Goal: Information Seeking & Learning: Learn about a topic

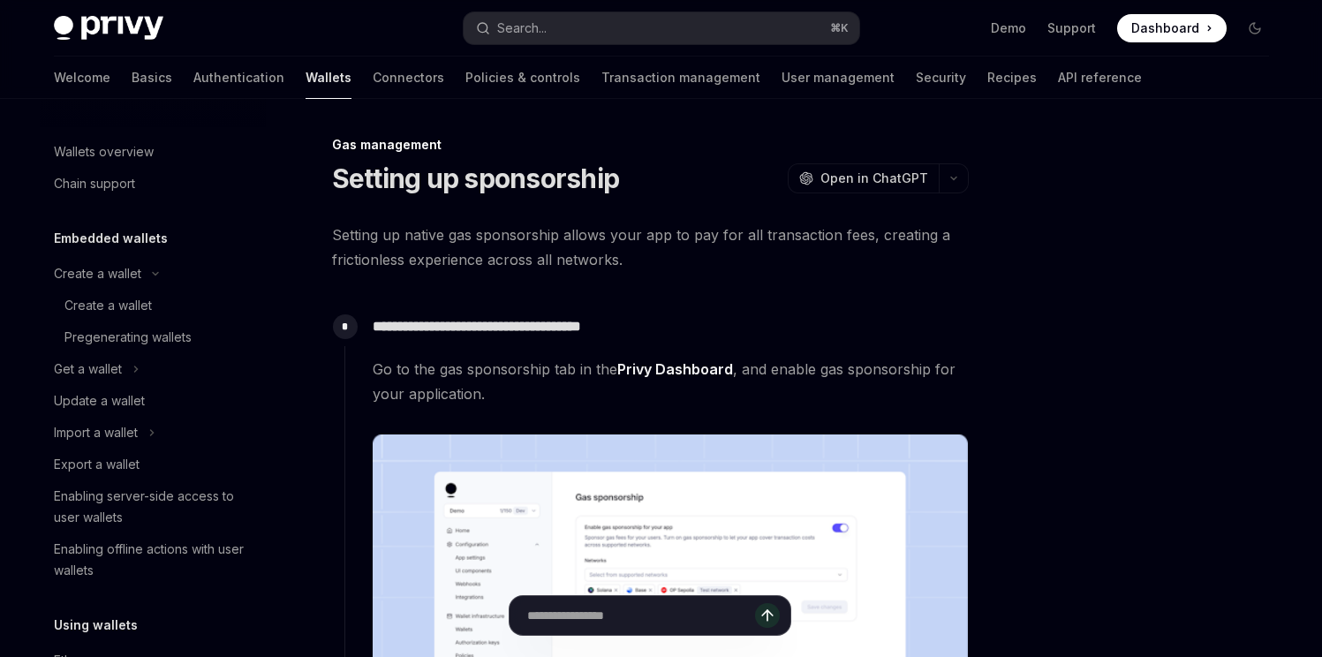
click at [107, 27] on img at bounding box center [108, 28] width 109 height 25
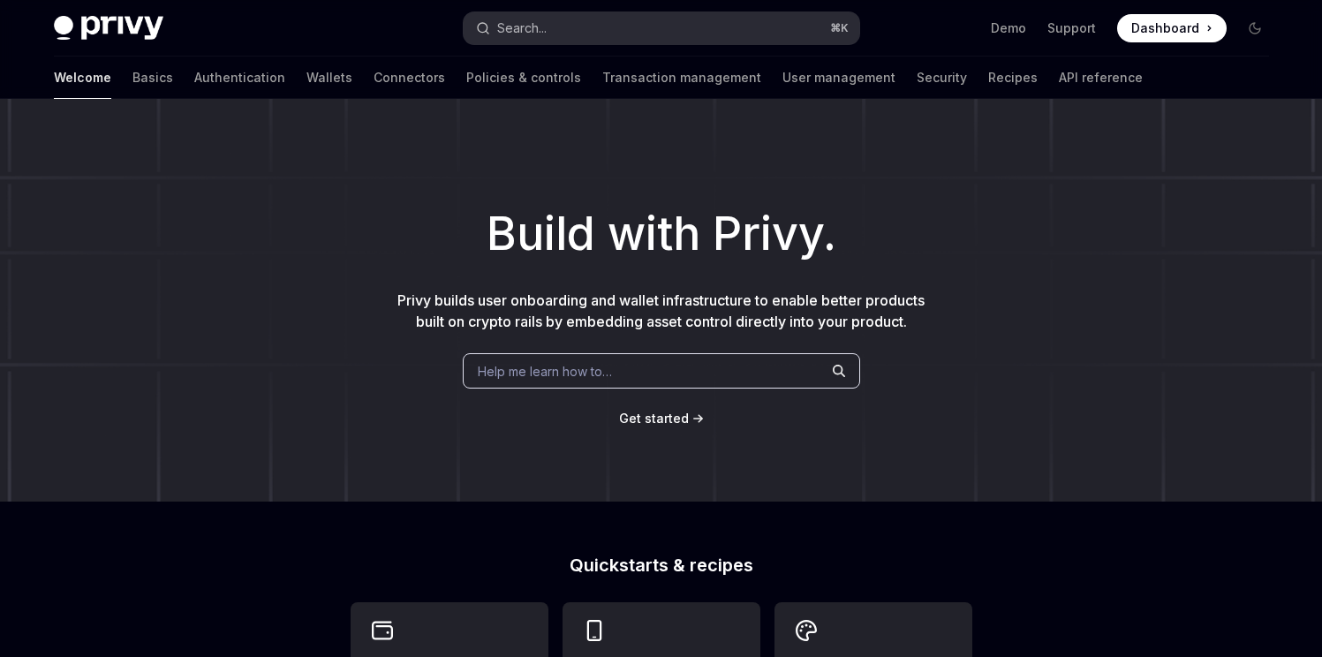
click at [557, 14] on button "Search... ⌘ K" at bounding box center [661, 28] width 396 height 32
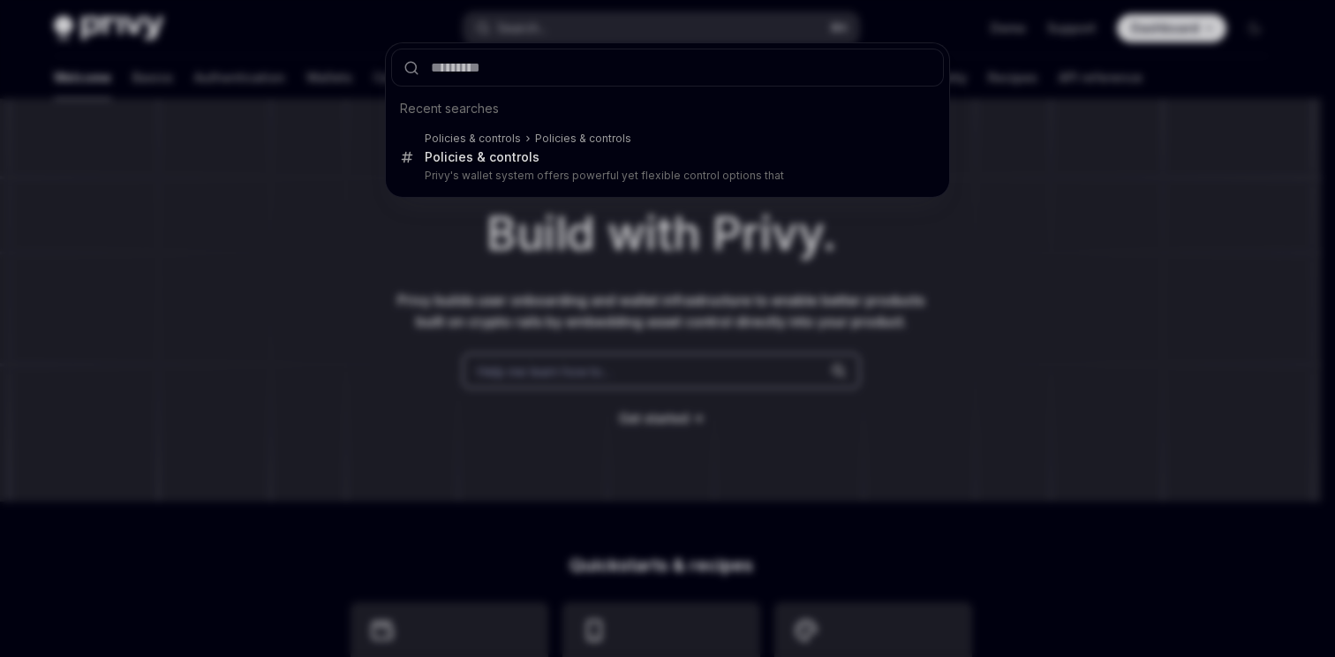
type input "*"
type textarea "*"
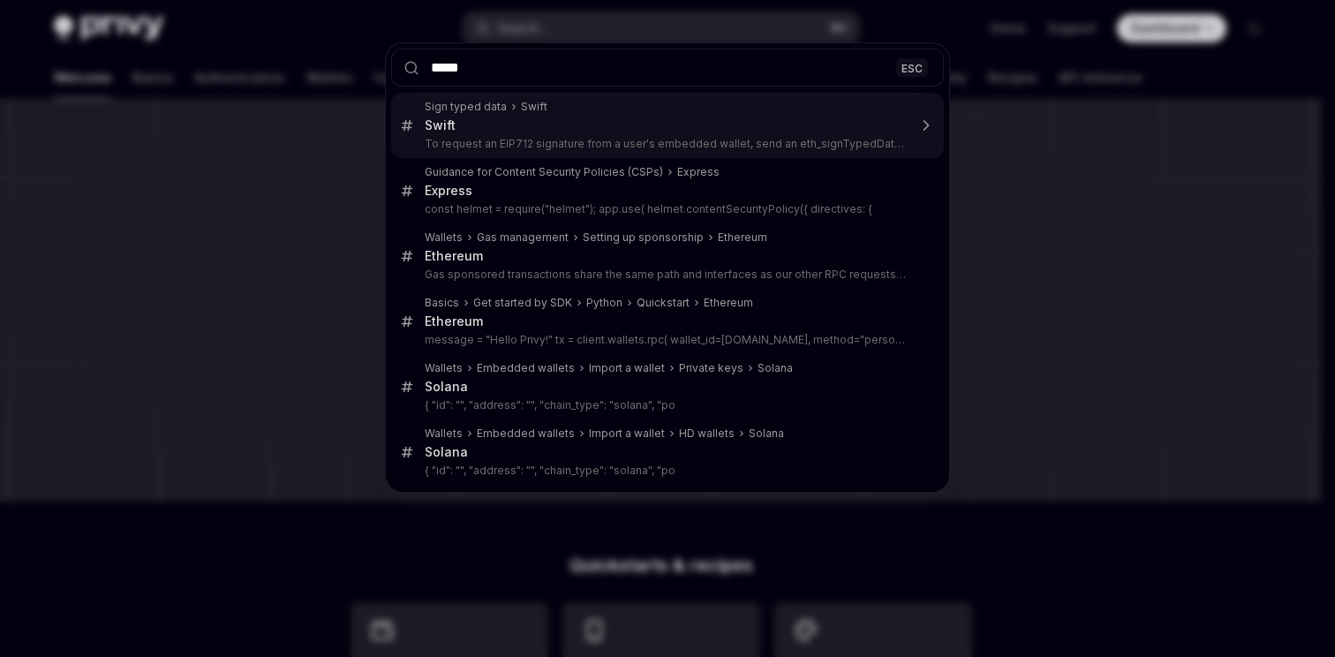
type input "***"
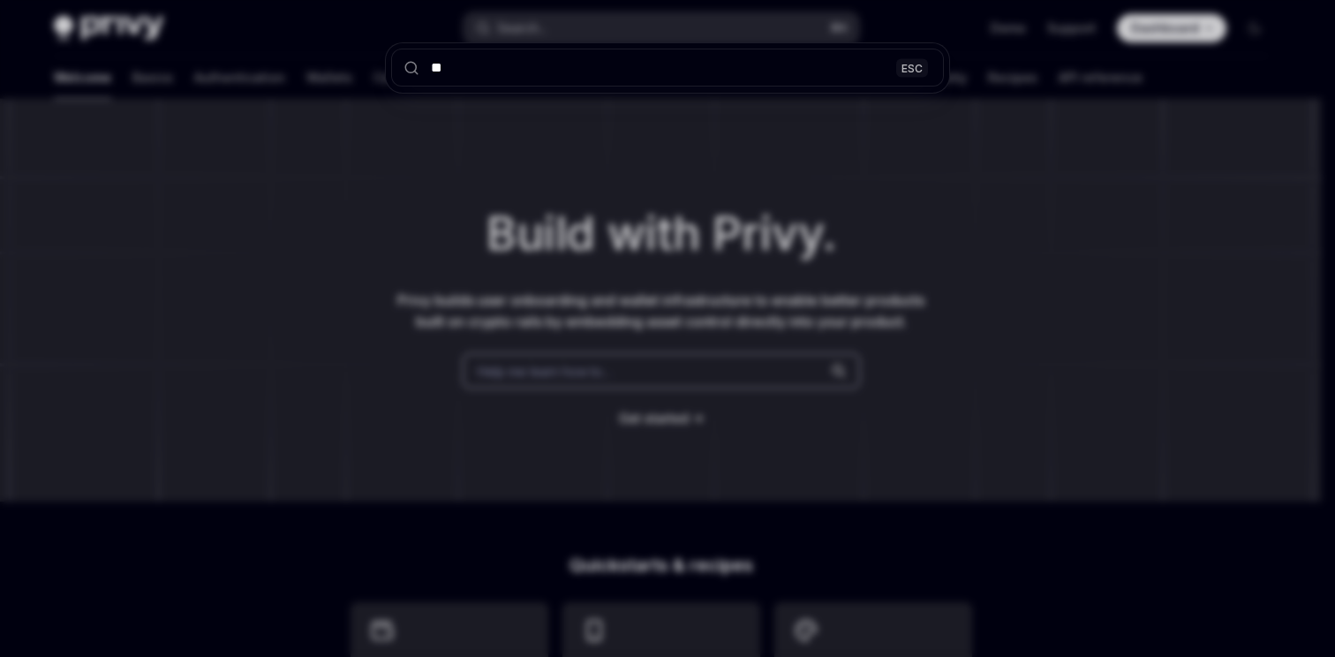
type input "***"
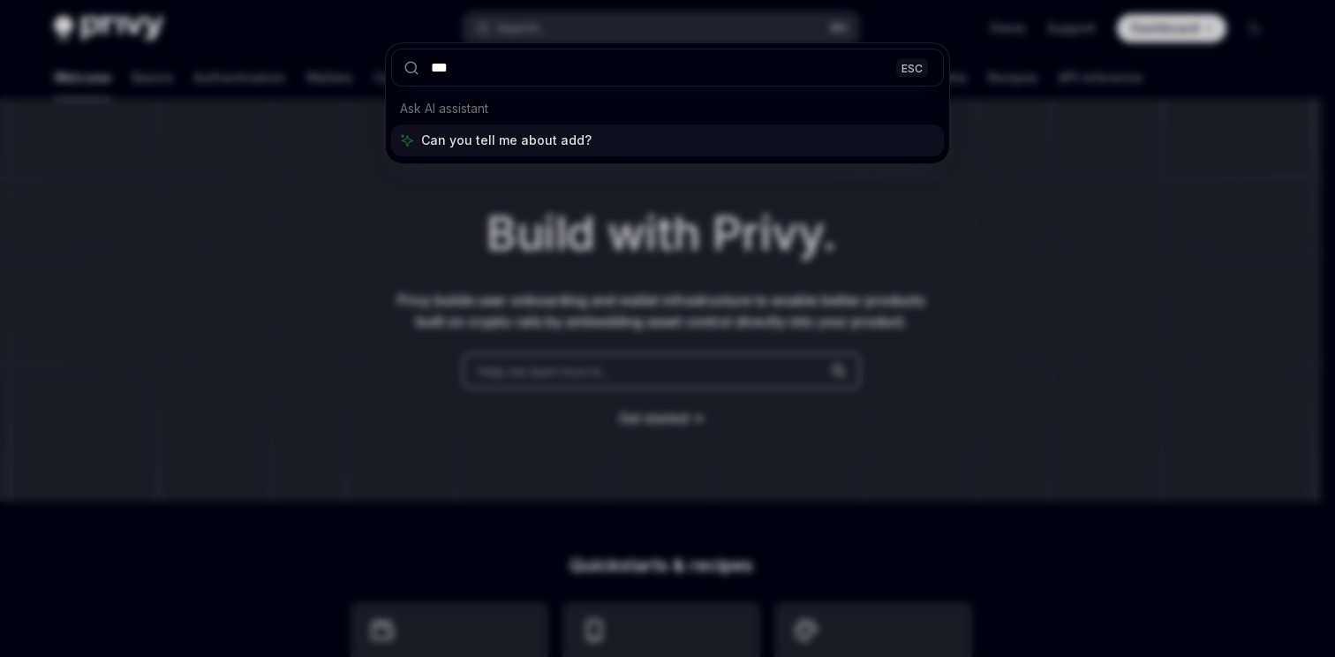
type textarea "*"
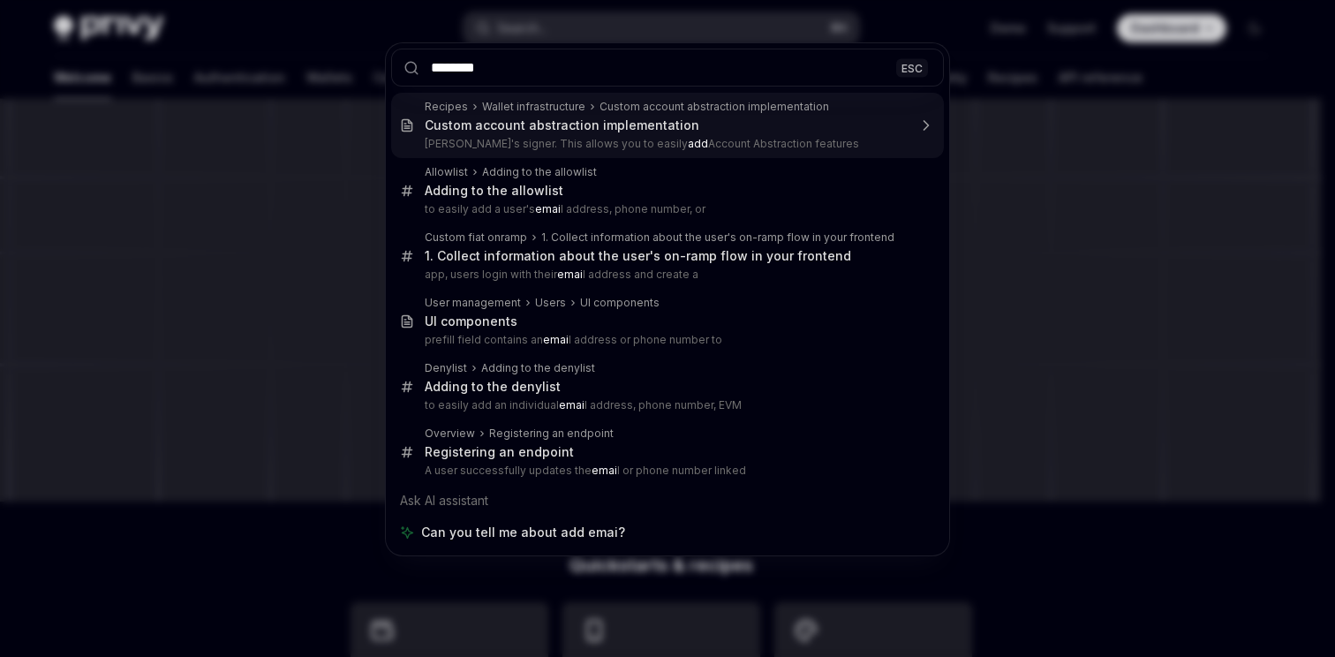
type input "*********"
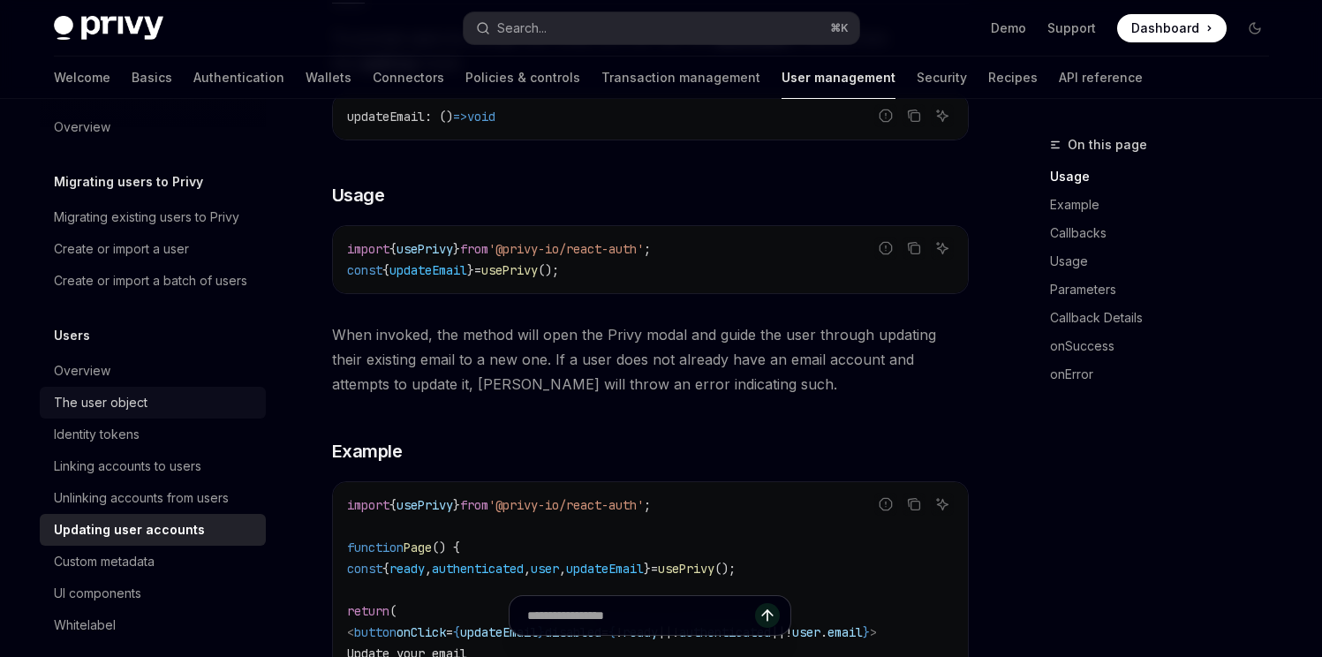
scroll to position [52, 0]
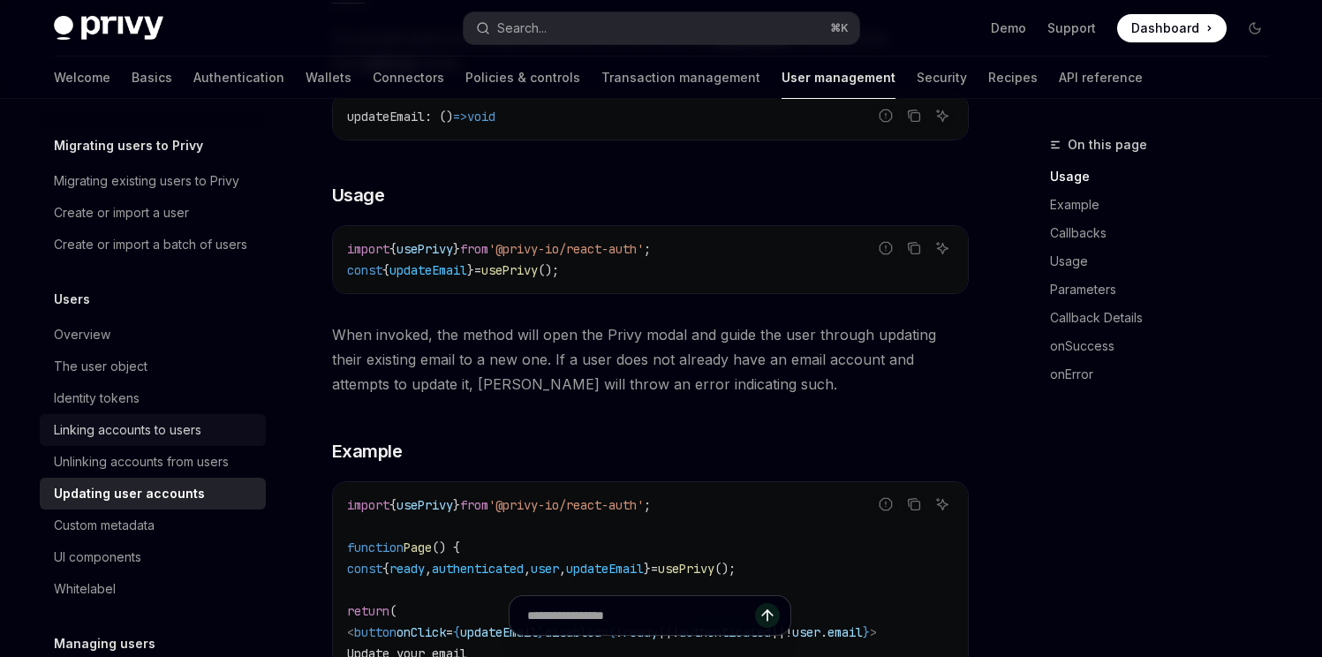
click at [192, 441] on div "Linking accounts to users" at bounding box center [127, 429] width 147 height 21
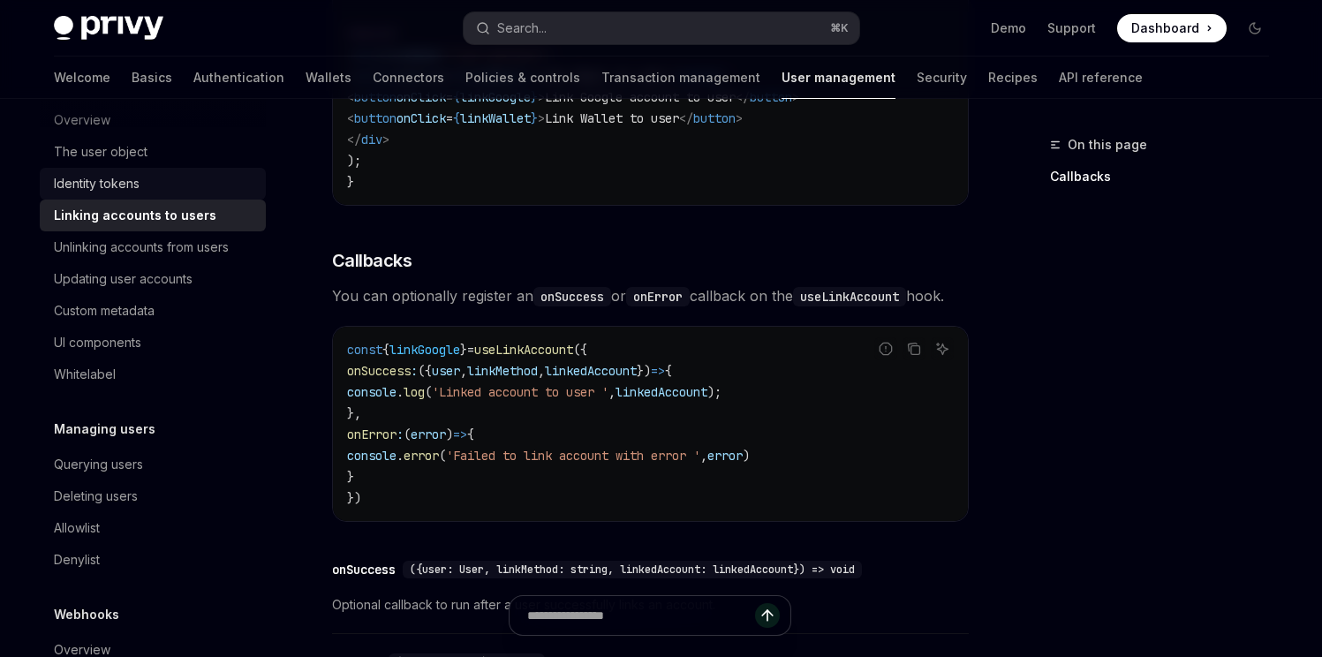
scroll to position [306, 0]
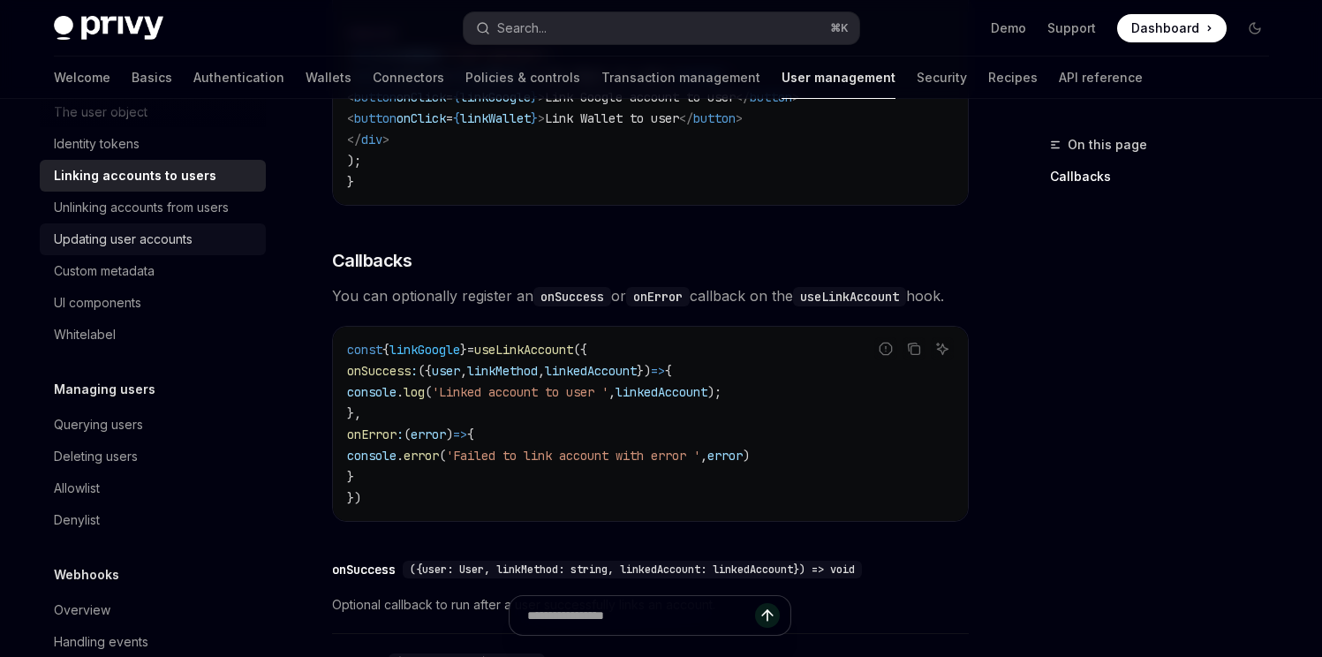
click at [153, 255] on link "Updating user accounts" at bounding box center [153, 239] width 226 height 32
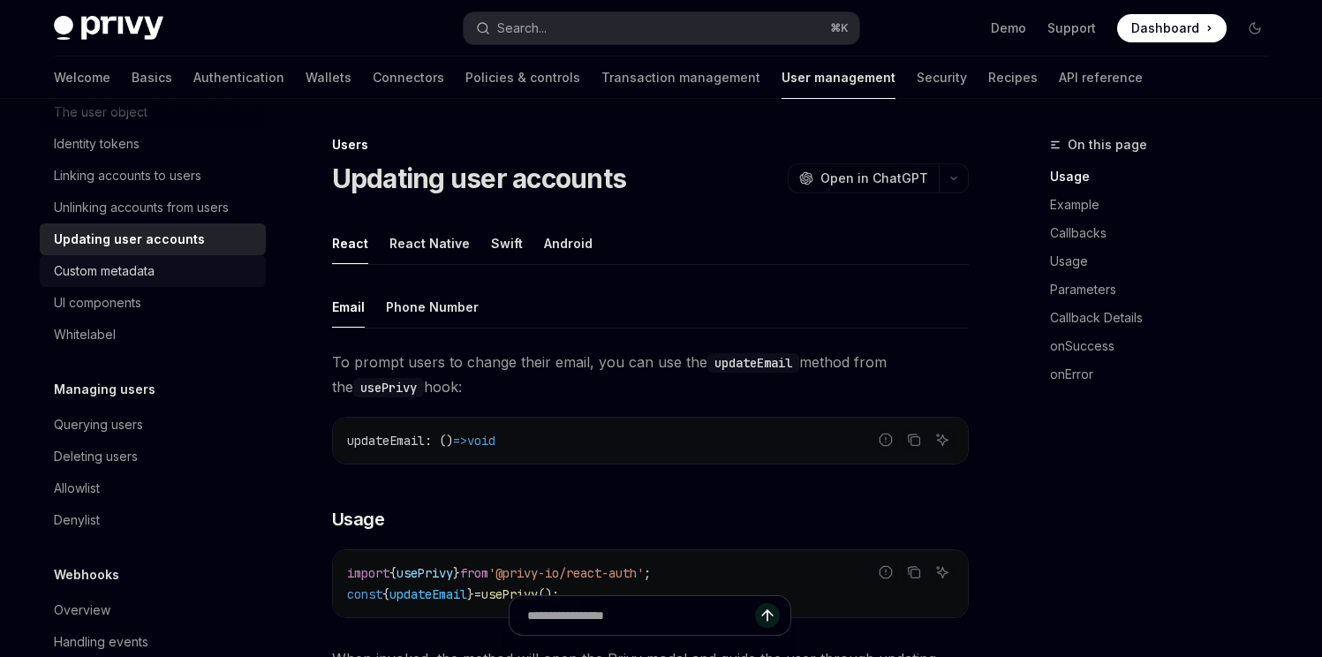
click at [164, 282] on div "Custom metadata" at bounding box center [154, 270] width 201 height 21
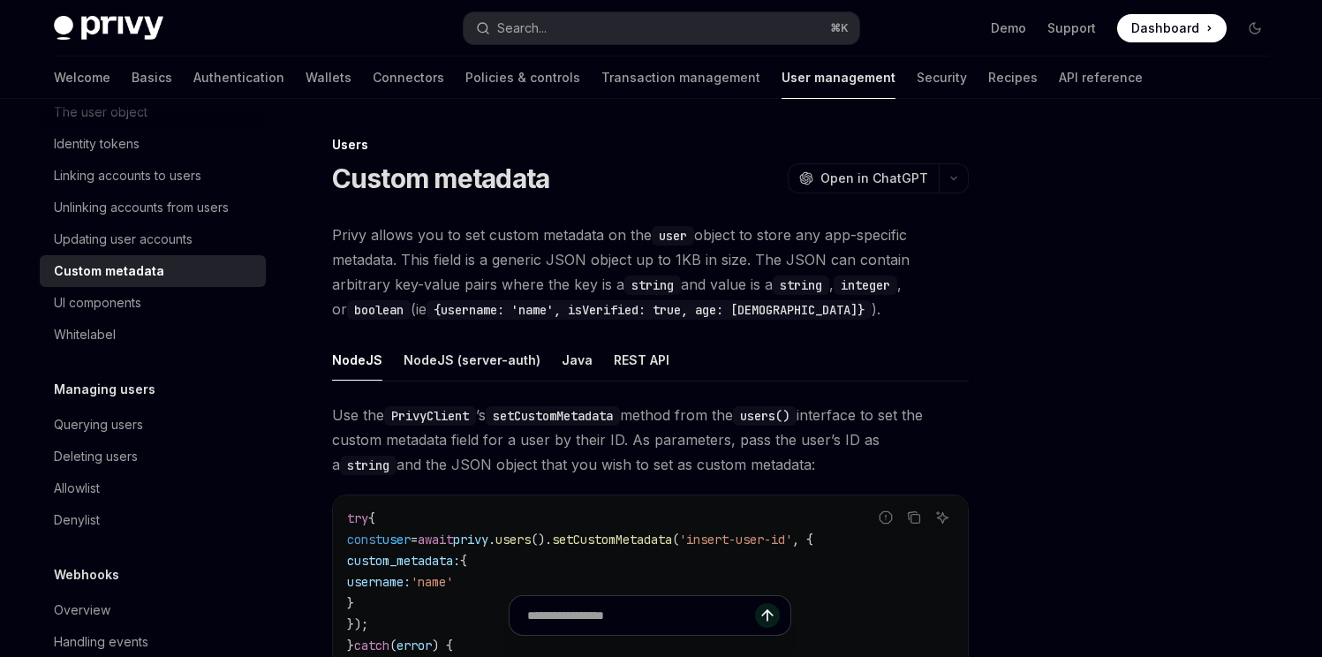
scroll to position [297, 0]
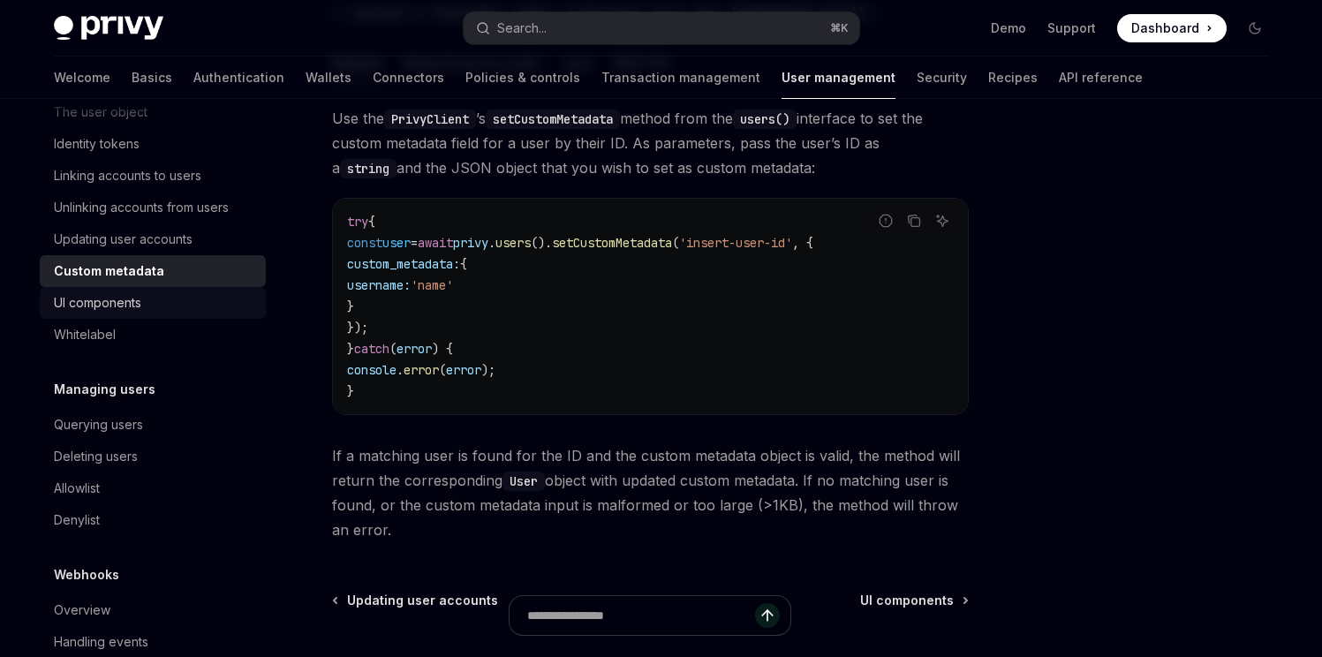
click at [119, 313] on div "UI components" at bounding box center [97, 302] width 87 height 21
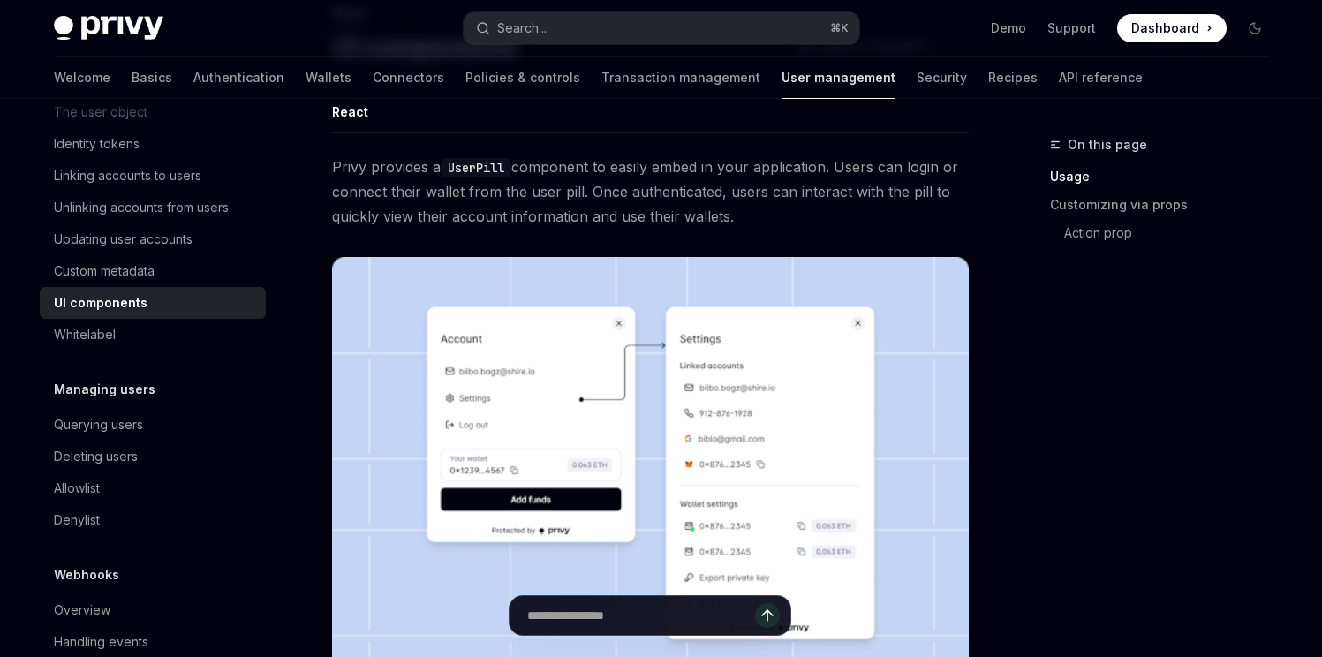
scroll to position [299, 0]
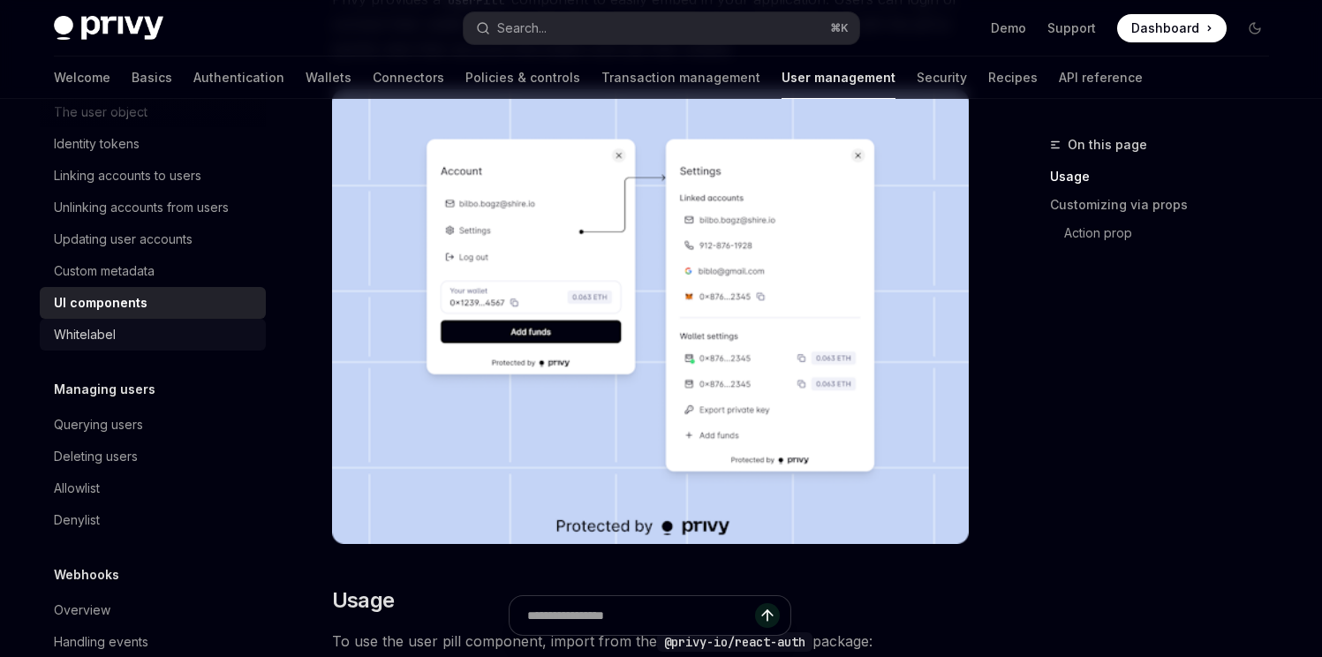
click at [137, 339] on link "Whitelabel" at bounding box center [153, 335] width 226 height 32
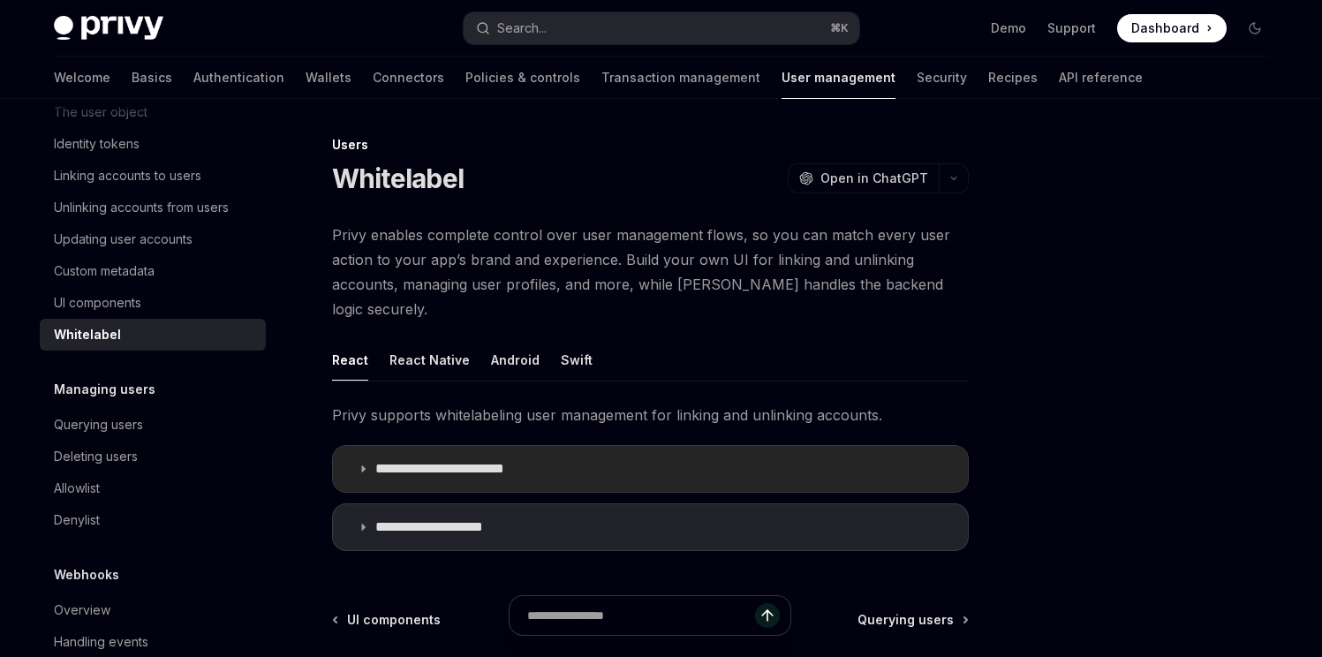
click at [440, 460] on p "**********" at bounding box center [456, 469] width 162 height 18
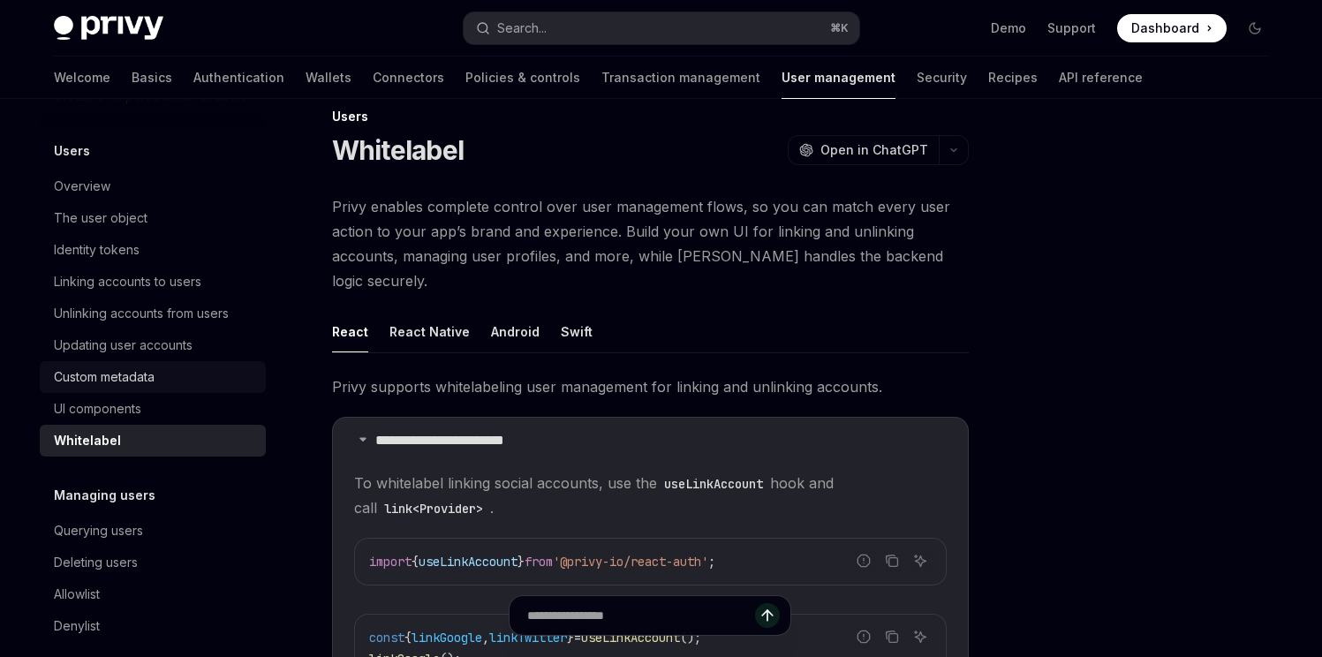
scroll to position [25, 0]
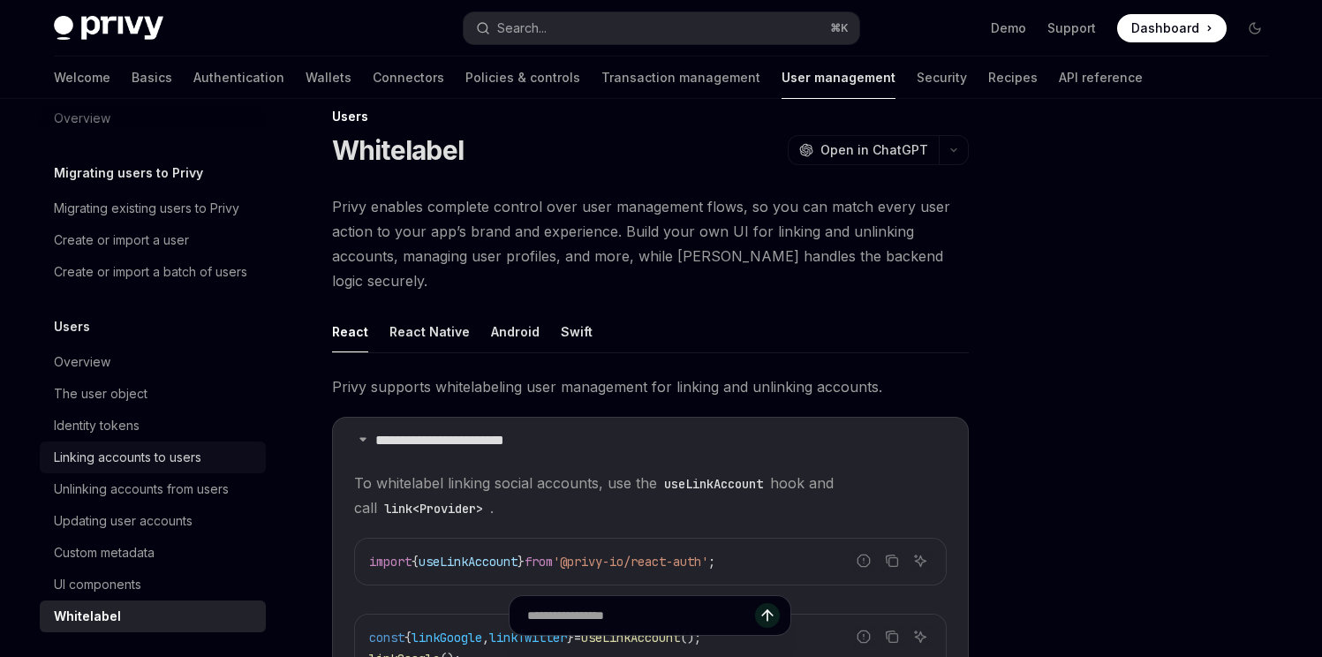
click at [148, 468] on div "Linking accounts to users" at bounding box center [127, 457] width 147 height 21
type textarea "*"
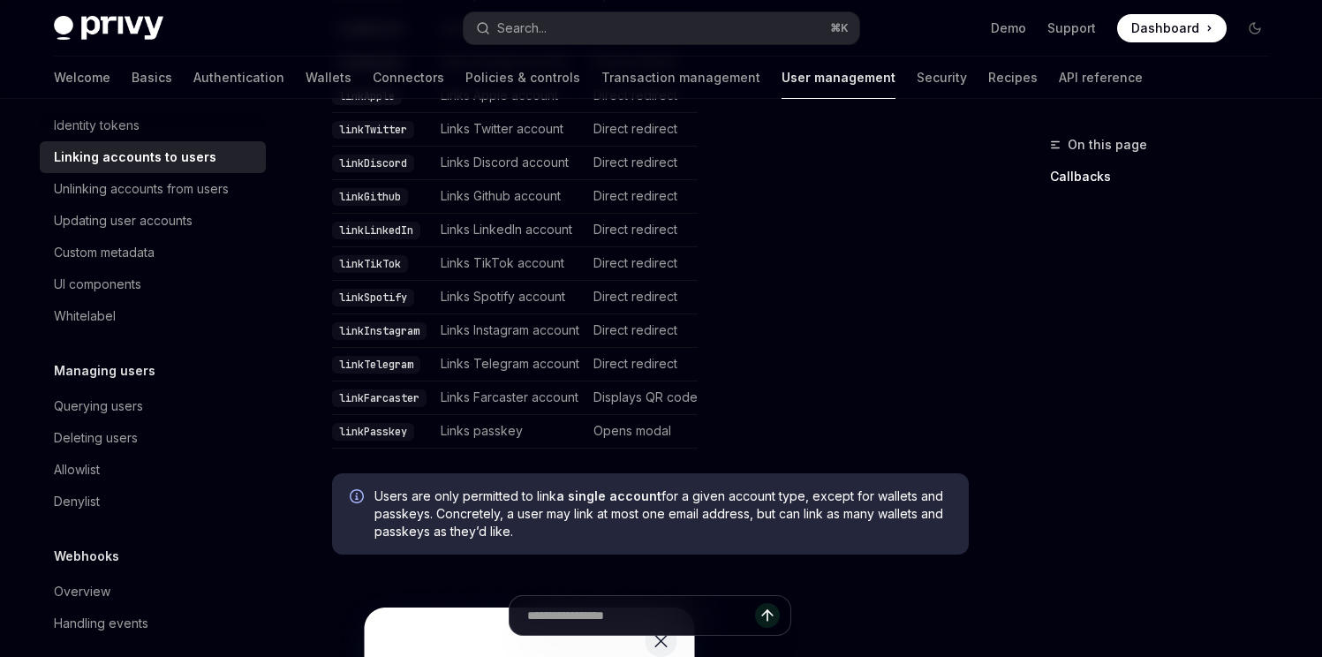
scroll to position [364, 0]
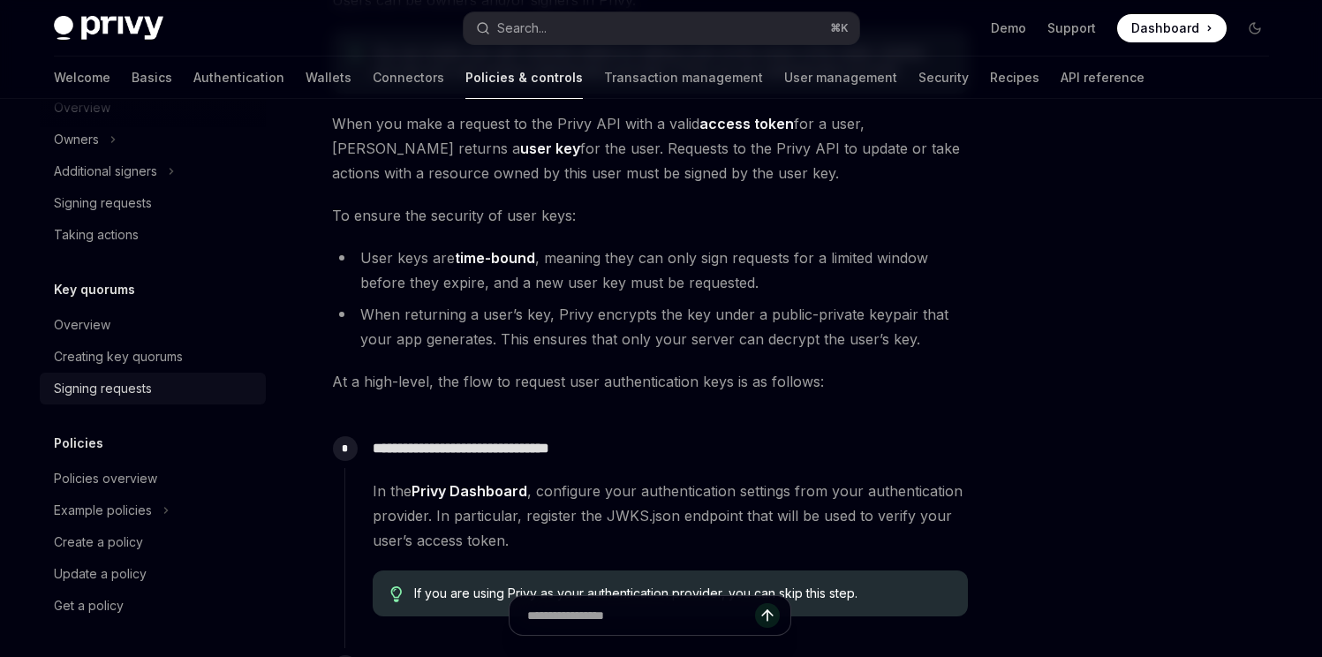
scroll to position [699, 0]
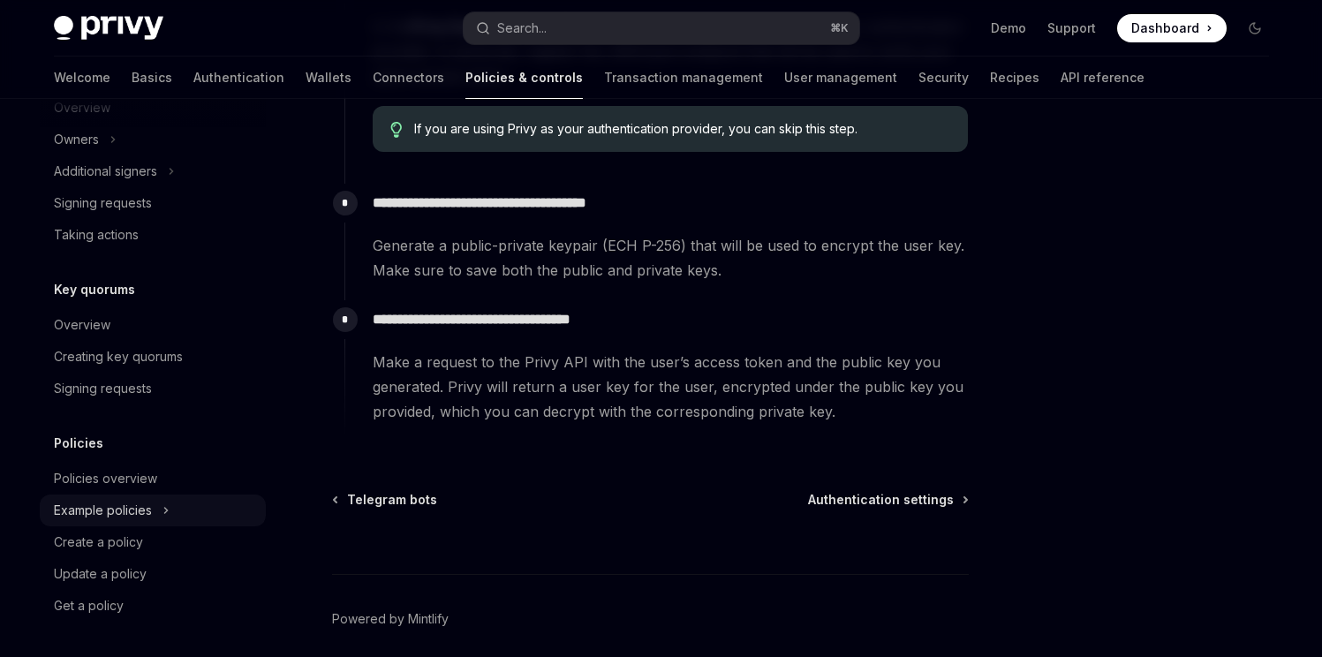
click at [154, 502] on button "Example policies" at bounding box center [153, 510] width 226 height 32
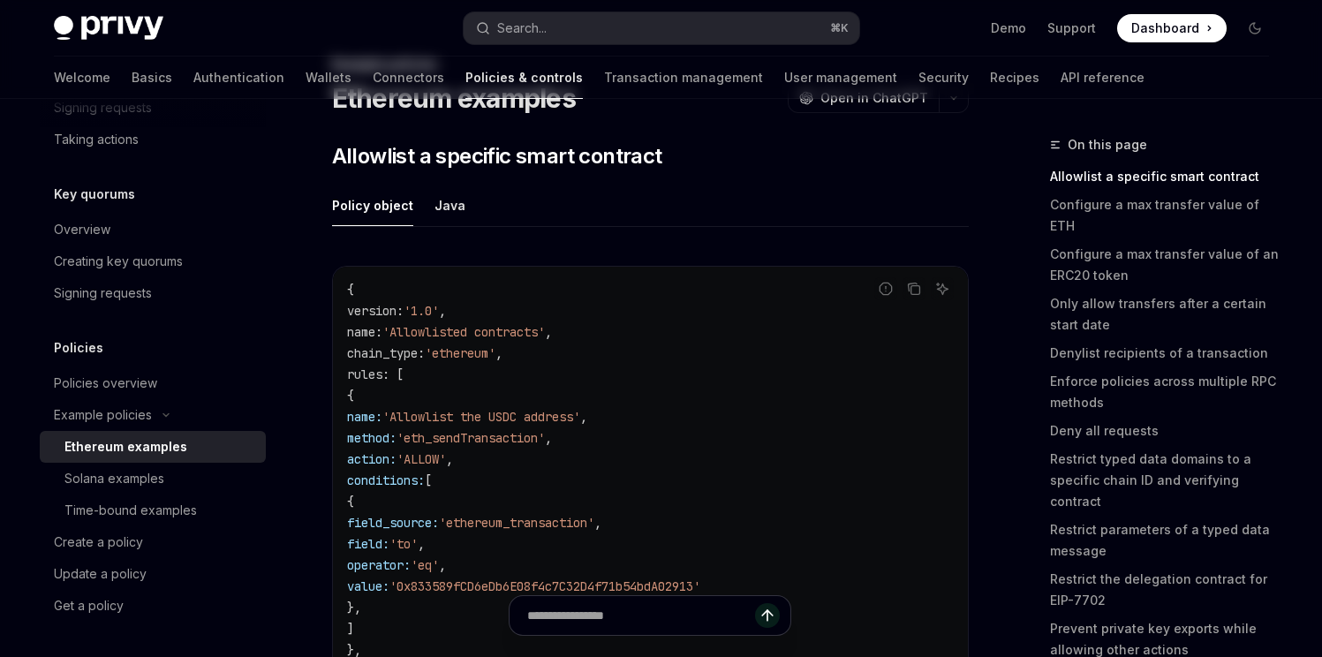
scroll to position [84, 0]
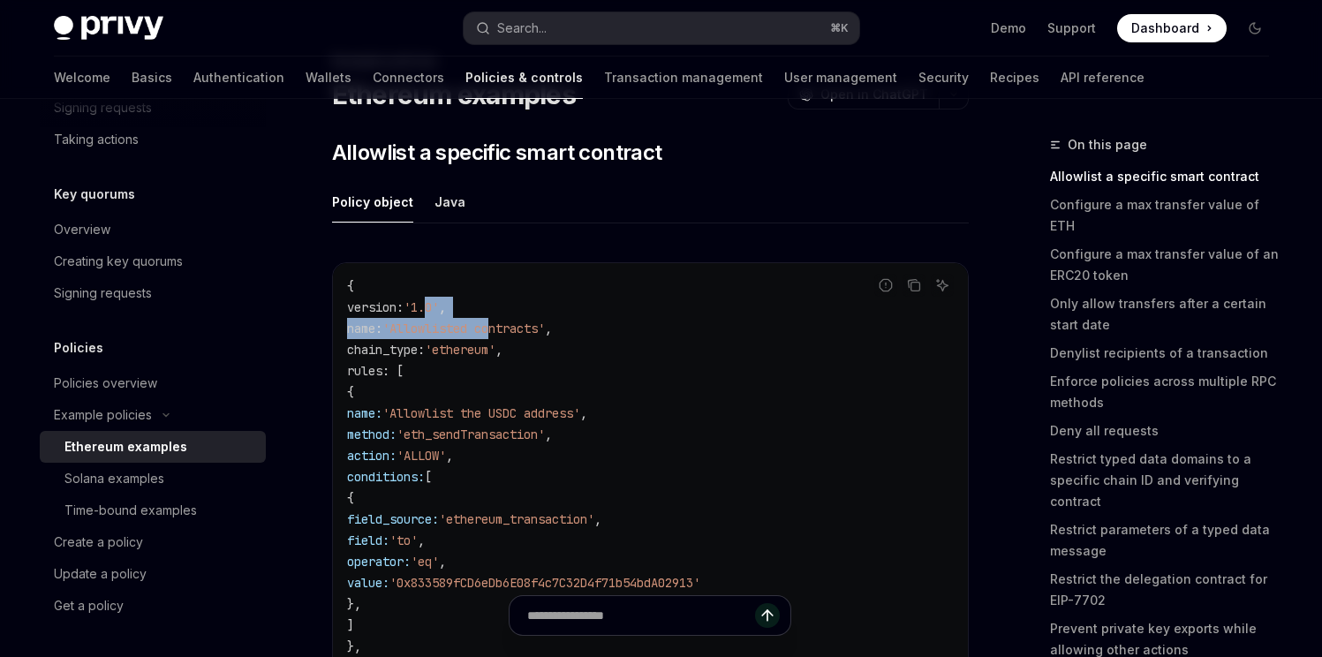
drag, startPoint x: 465, startPoint y: 313, endPoint x: 534, endPoint y: 338, distance: 73.2
click at [534, 338] on code "{ version : '1.0' , name : 'Allowlisted contracts' , chain_type : 'ethereum' , …" at bounding box center [650, 624] width 607 height 699
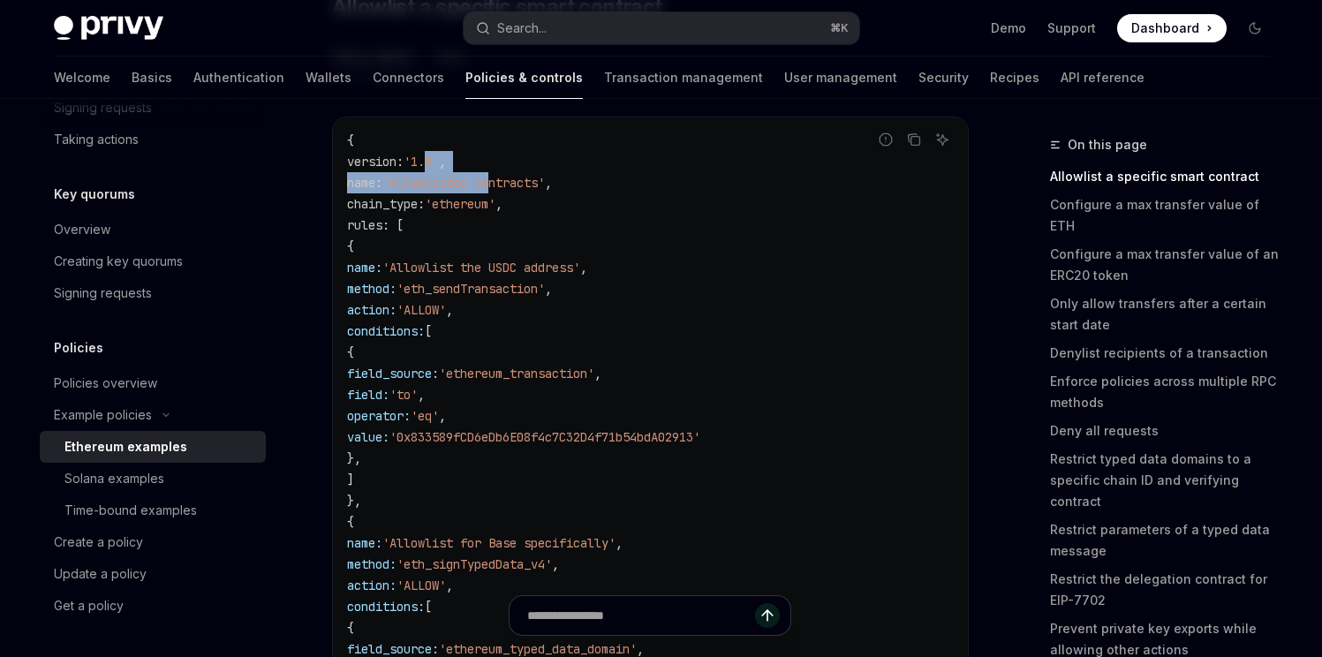
scroll to position [328, 0]
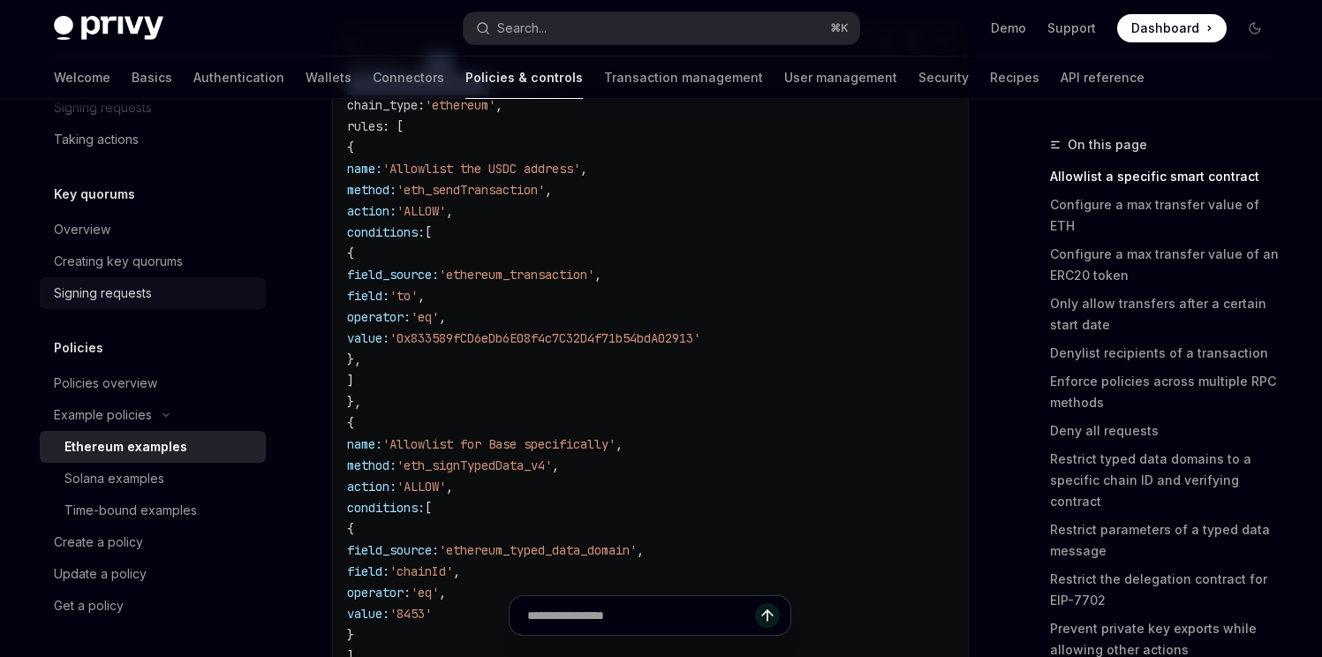
click at [99, 286] on div "Signing requests" at bounding box center [103, 293] width 98 height 21
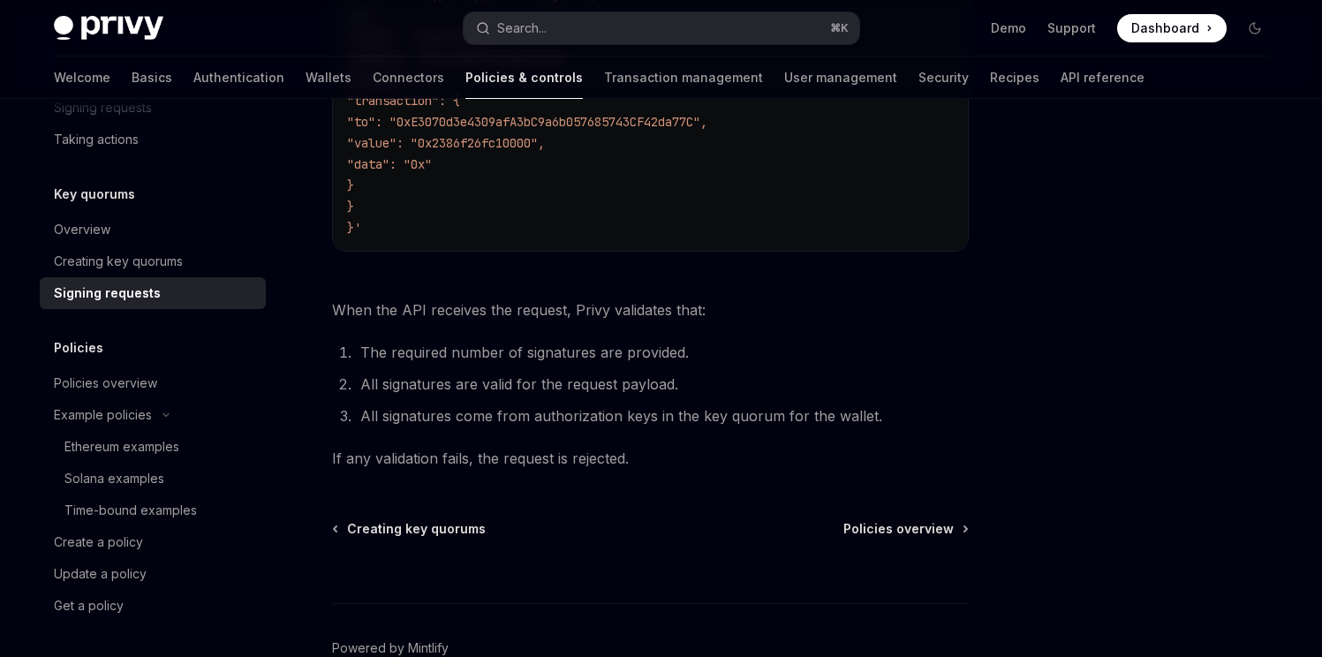
scroll to position [813, 0]
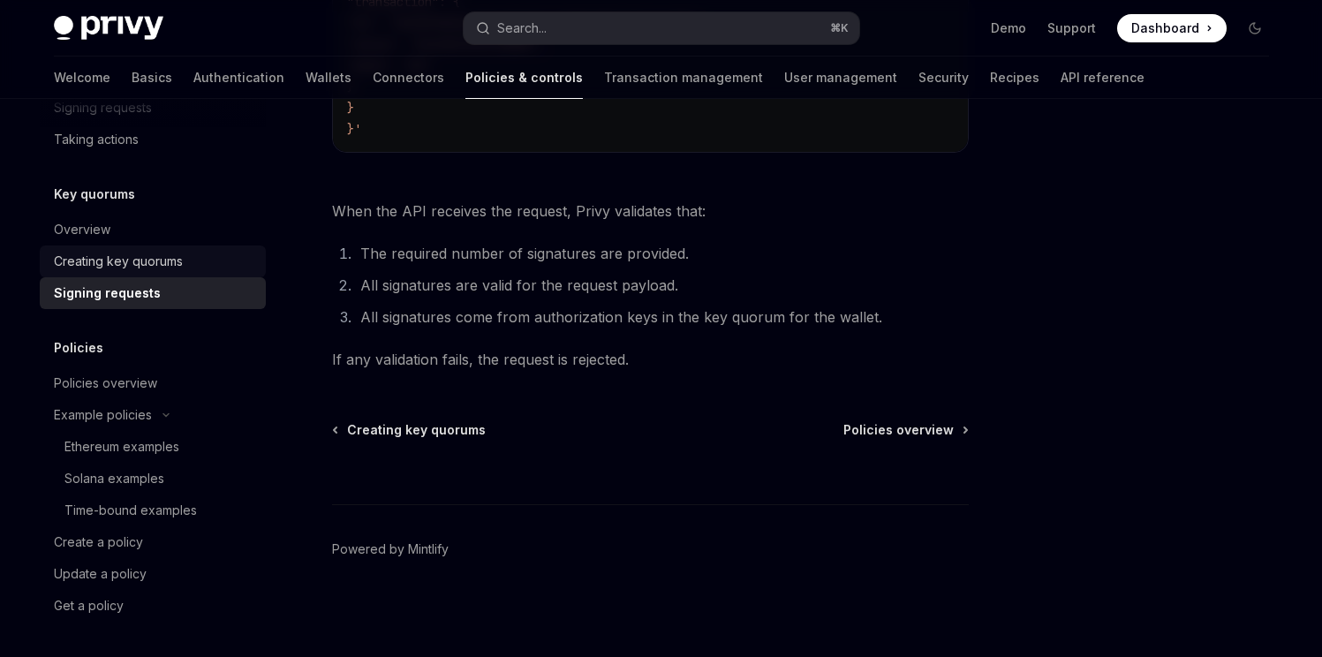
click at [177, 250] on link "Creating key quorums" at bounding box center [153, 261] width 226 height 32
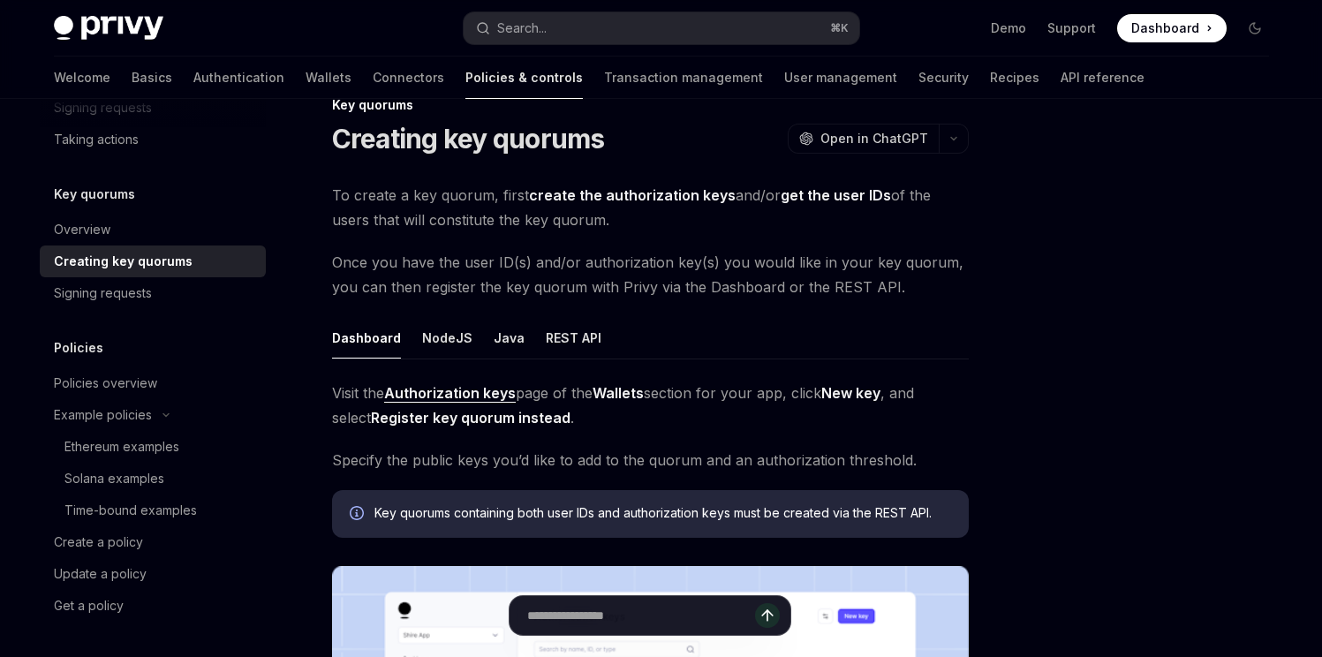
scroll to position [35, 0]
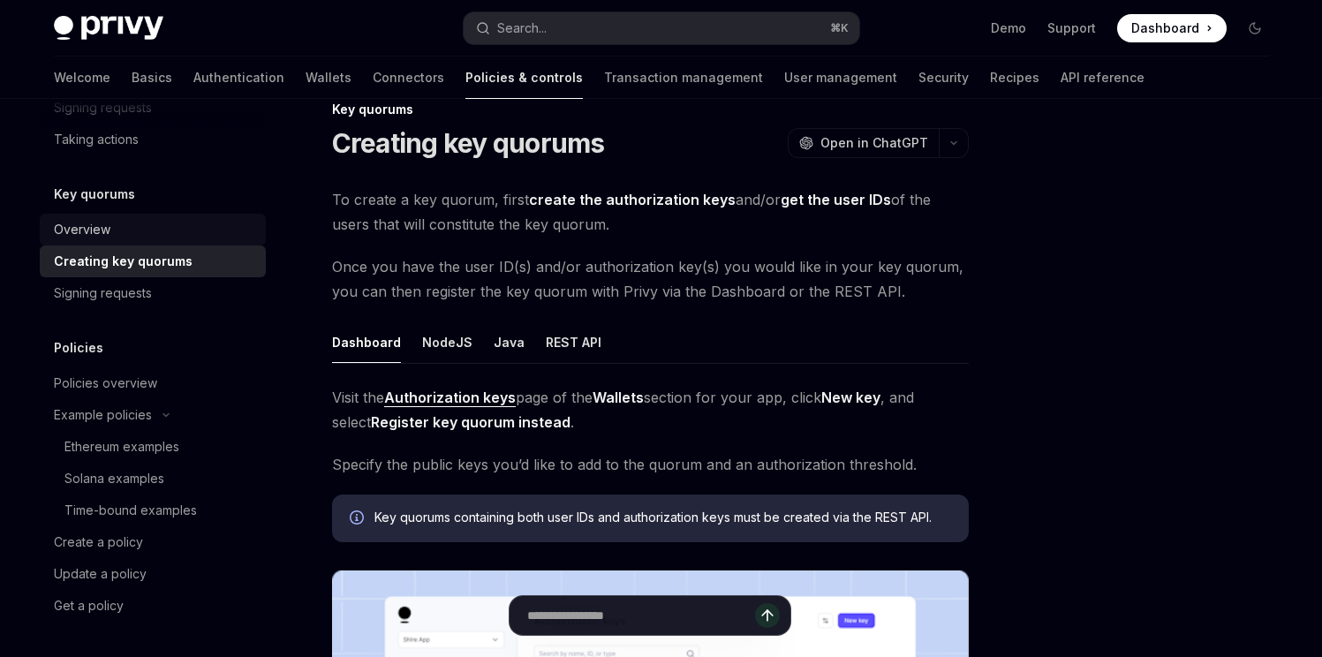
click at [107, 239] on div "Overview" at bounding box center [82, 229] width 57 height 21
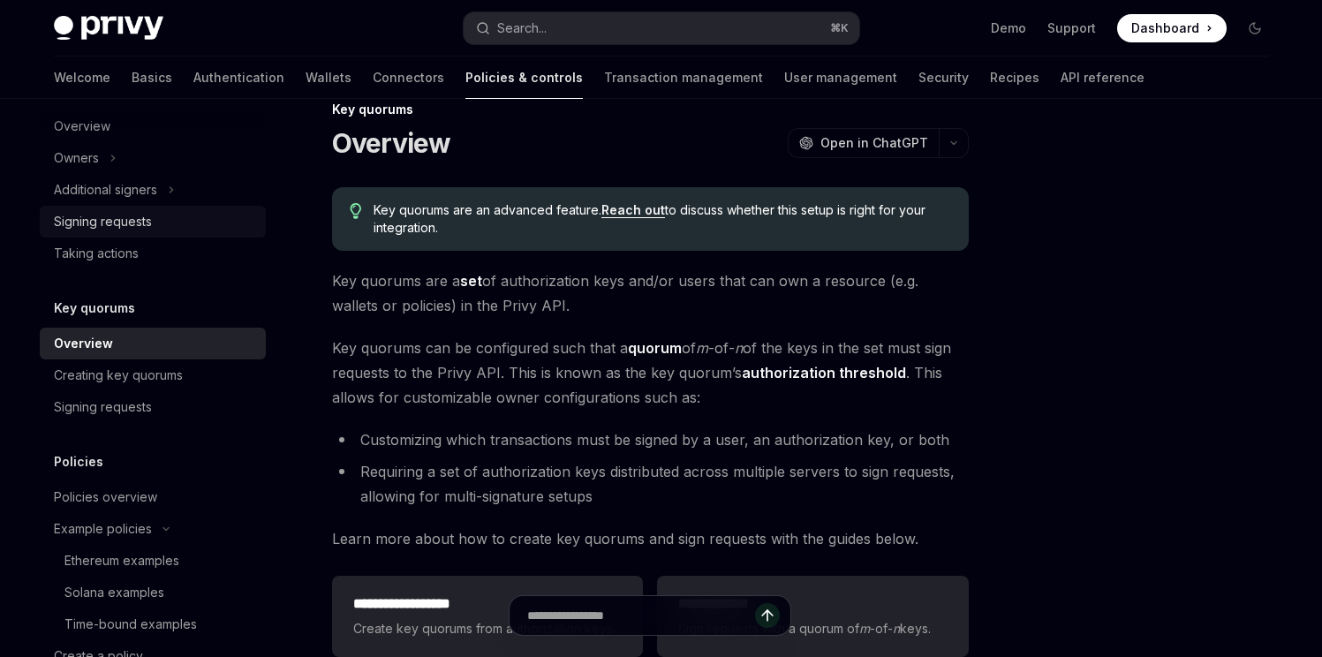
scroll to position [753, 0]
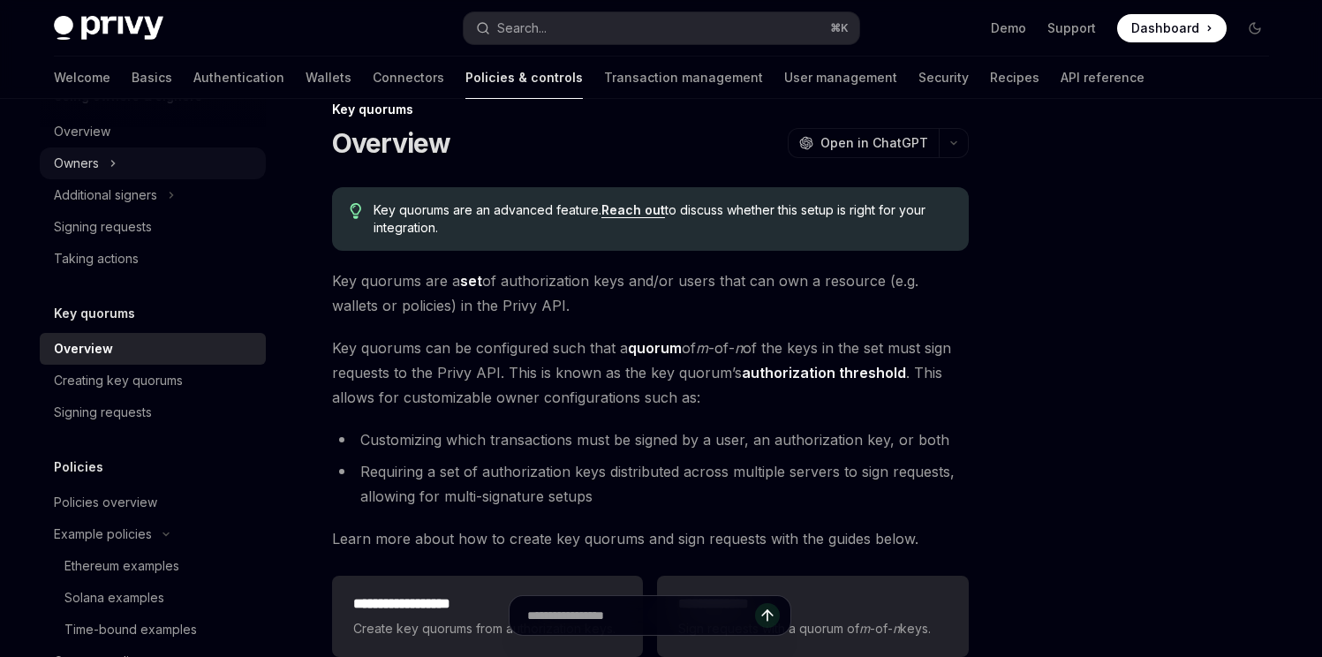
click at [127, 163] on button "Owners" at bounding box center [153, 163] width 226 height 32
type textarea "*"
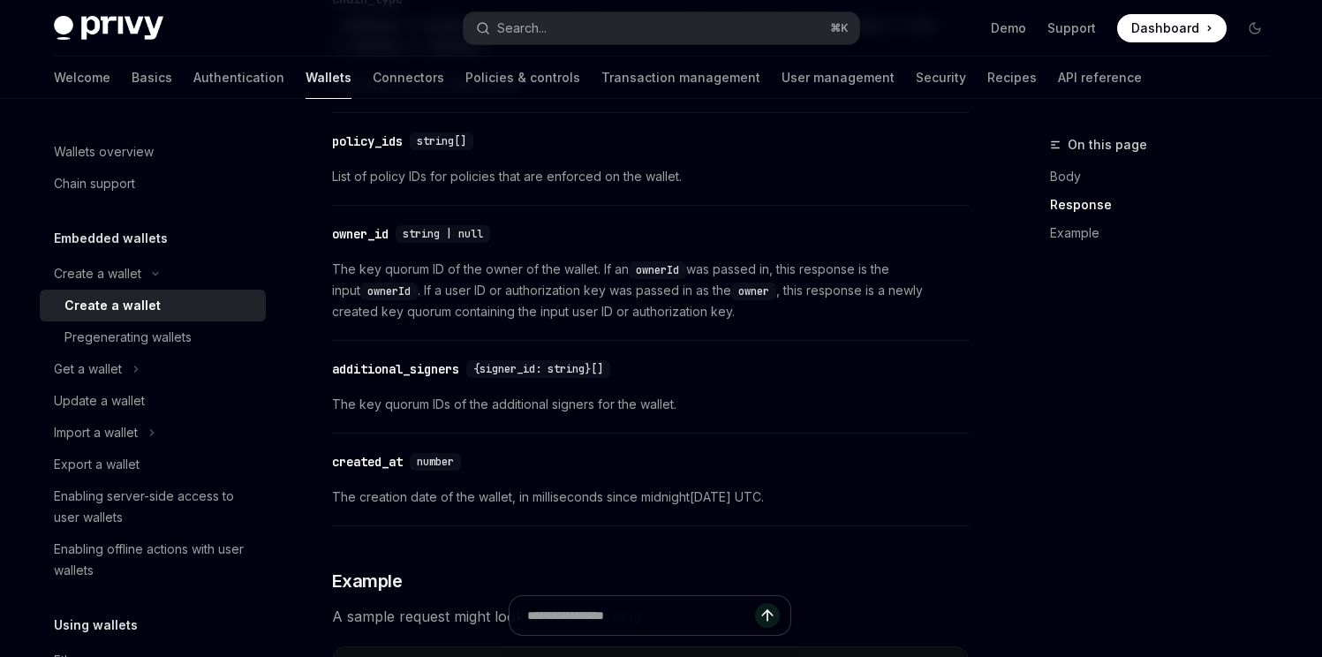
scroll to position [1992, 0]
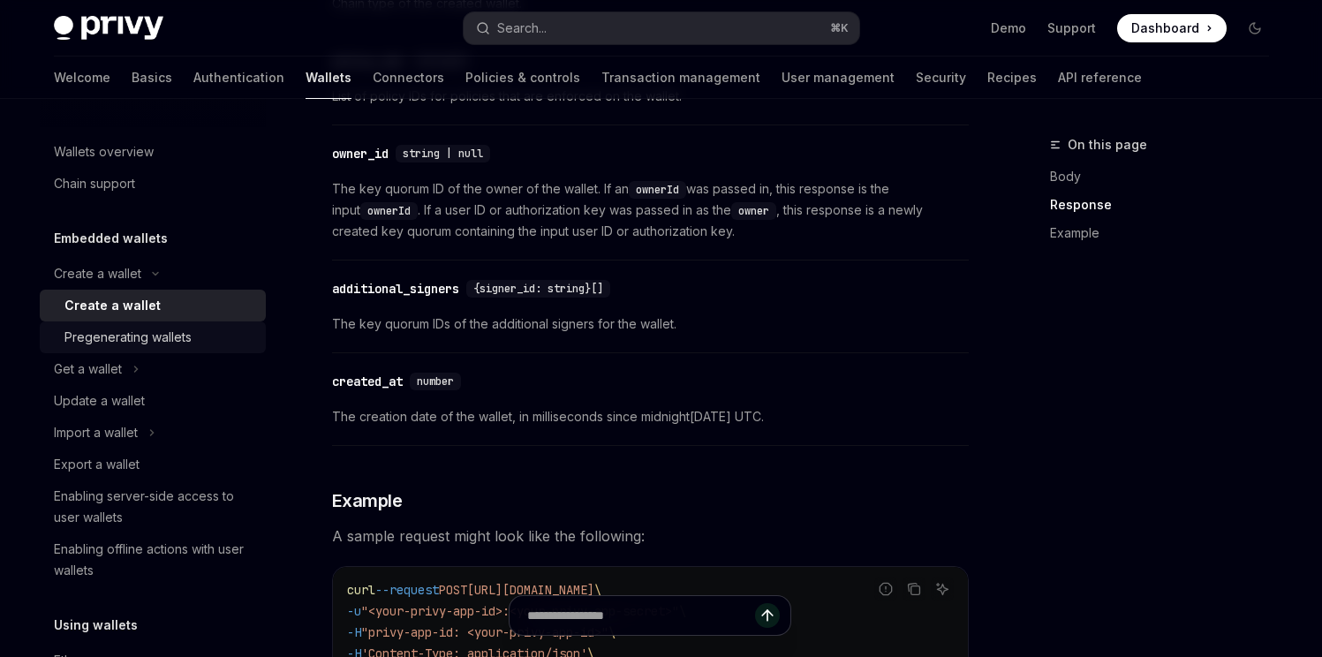
click at [198, 333] on div "Pregenerating wallets" at bounding box center [159, 337] width 191 height 21
type textarea "*"
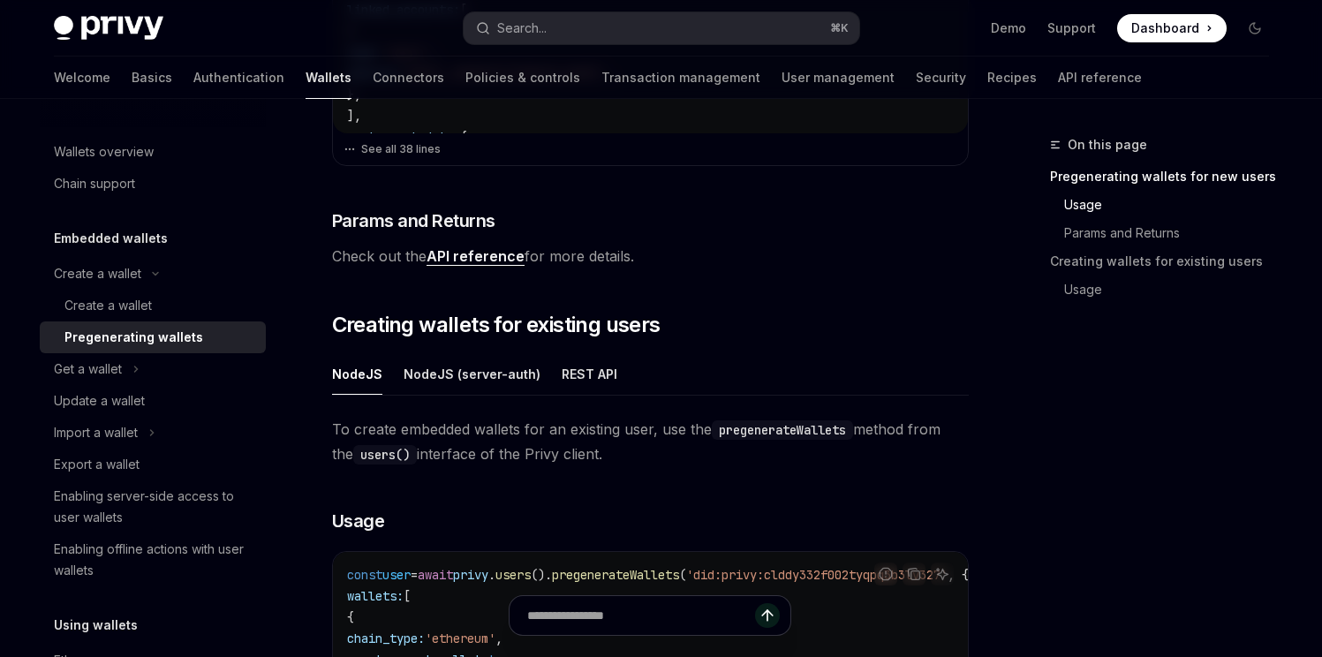
scroll to position [830, 0]
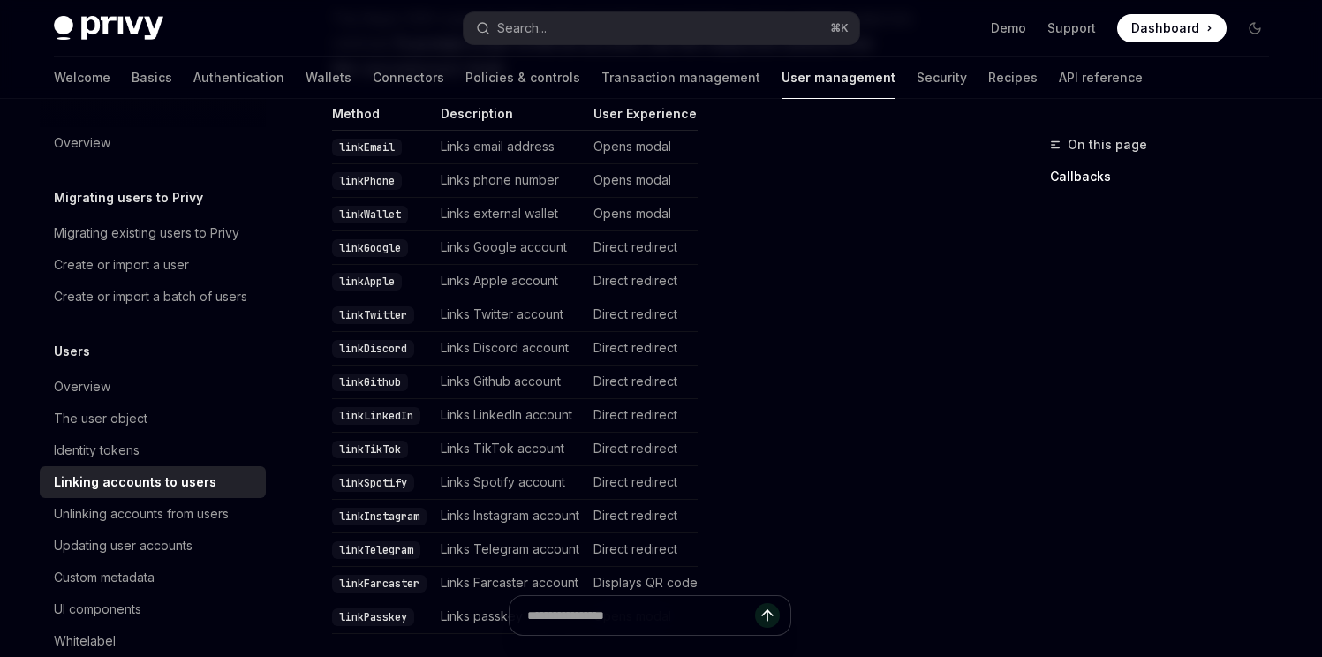
scroll to position [411, 0]
